Goal: Information Seeking & Learning: Learn about a topic

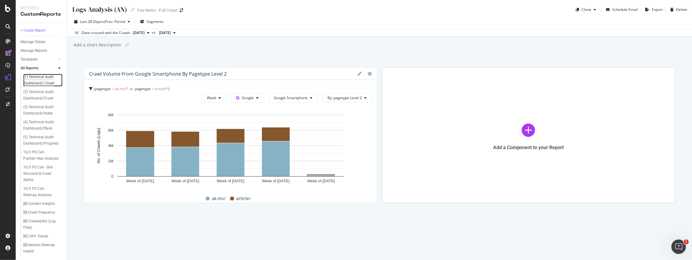
click at [43, 81] on div "(1) Technical Audit Dashboard// Crawl" at bounding box center [41, 80] width 36 height 13
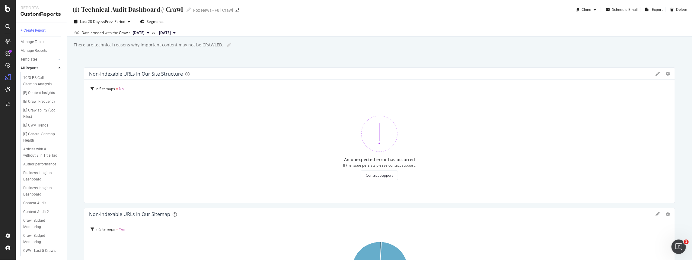
scroll to position [229, 0]
click at [36, 119] on div "Crawl Budget Monitoring" at bounding box center [40, 121] width 34 height 13
